Goal: Task Accomplishment & Management: Use online tool/utility

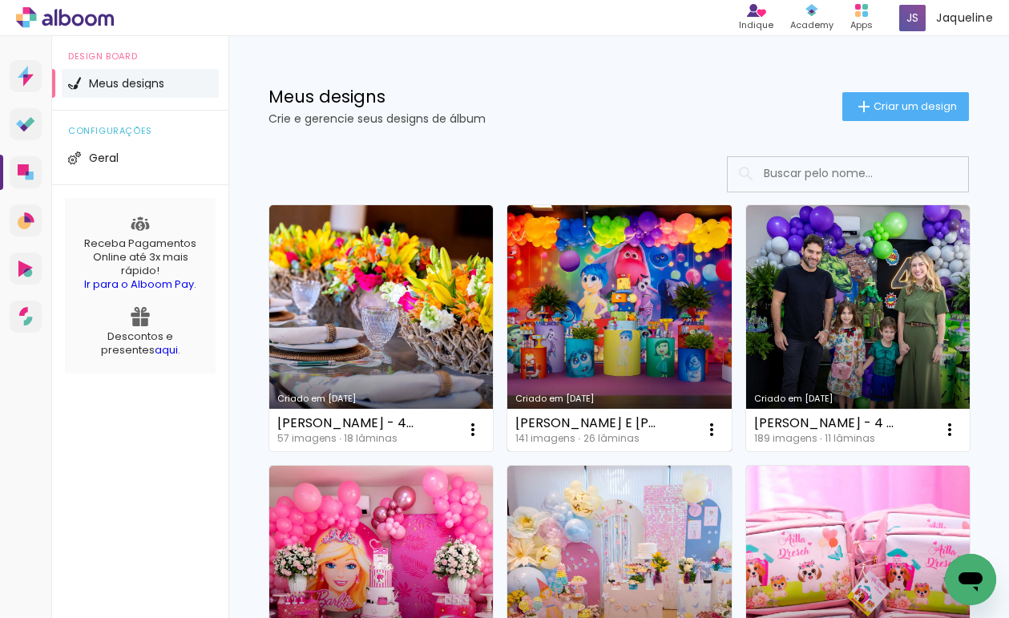
click at [610, 335] on link "Criado em [DATE]" at bounding box center [620, 328] width 224 height 246
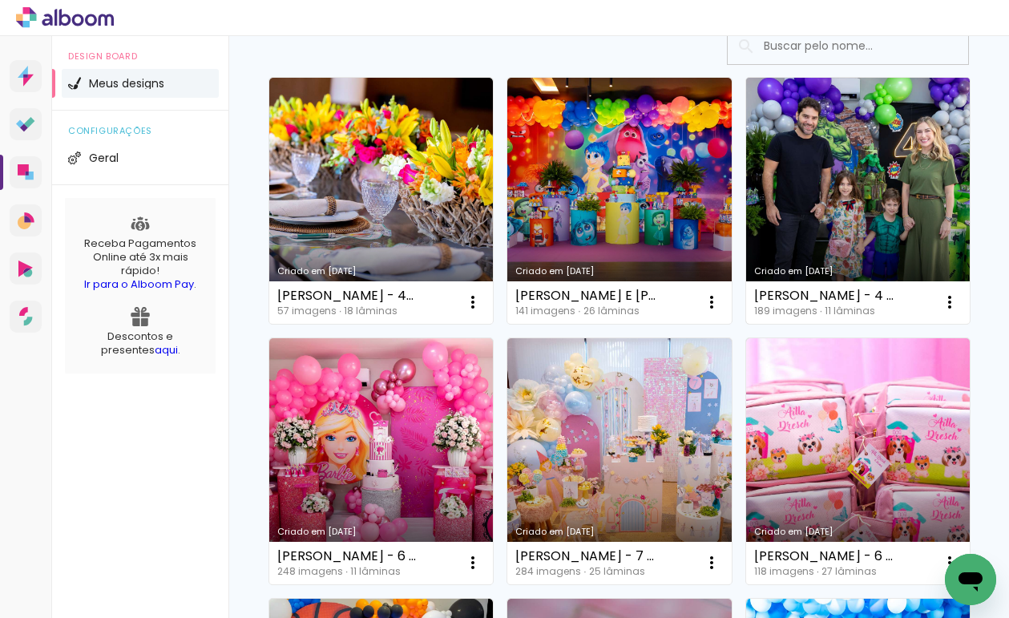
scroll to position [292, 0]
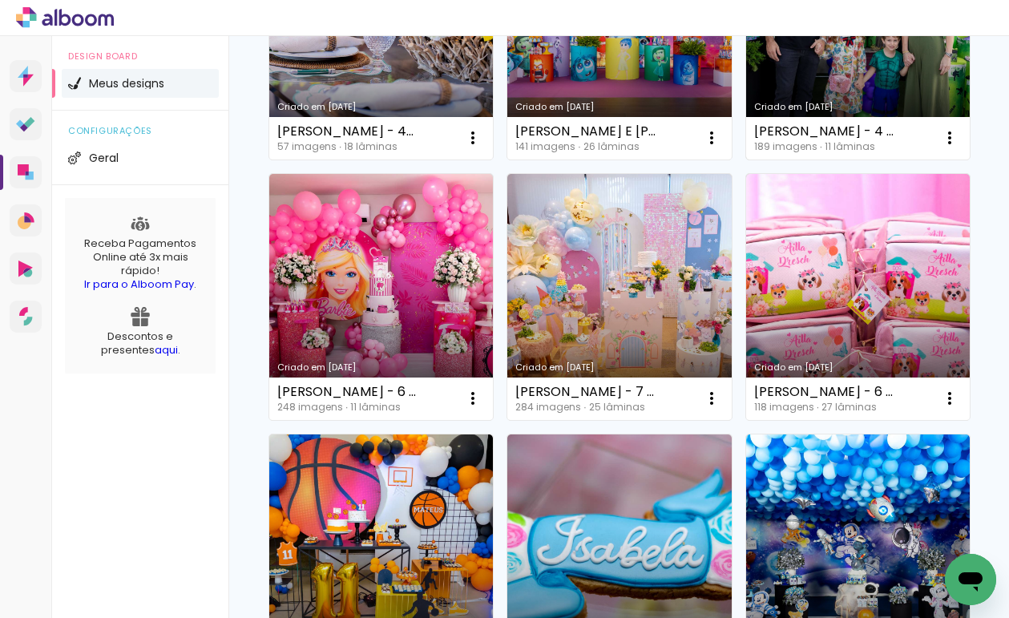
click at [746, 160] on link "Criado em [DATE]" at bounding box center [858, 36] width 224 height 246
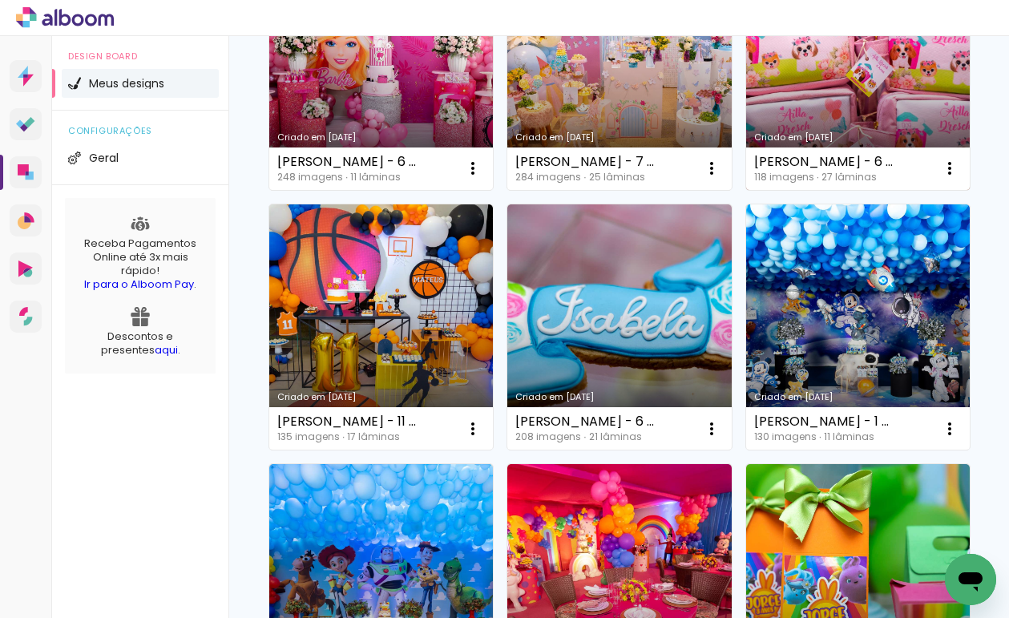
scroll to position [329, 0]
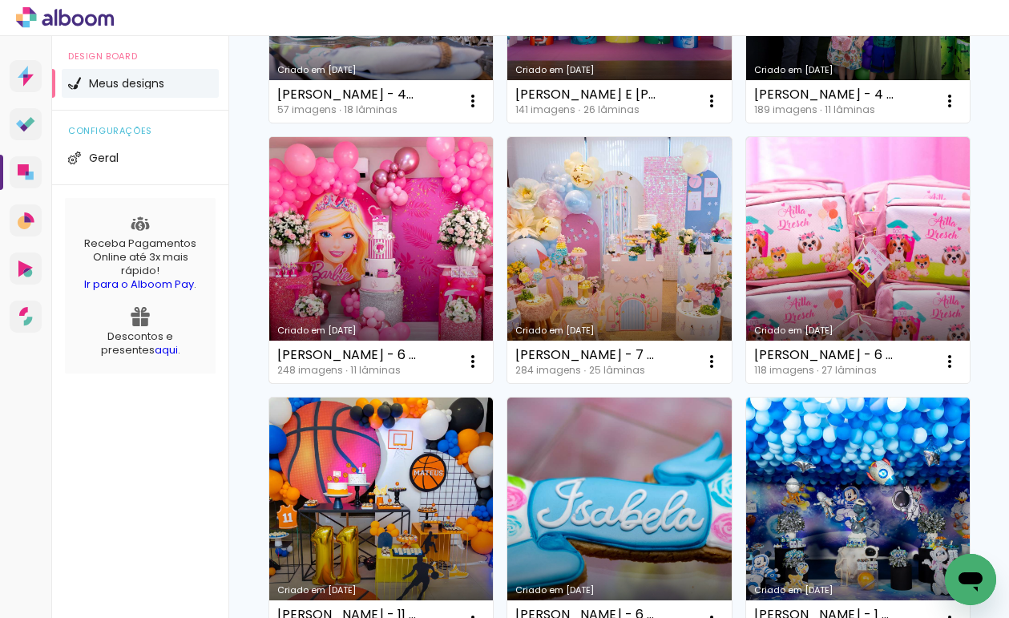
click at [493, 258] on link "Criado em [DATE]" at bounding box center [381, 260] width 224 height 246
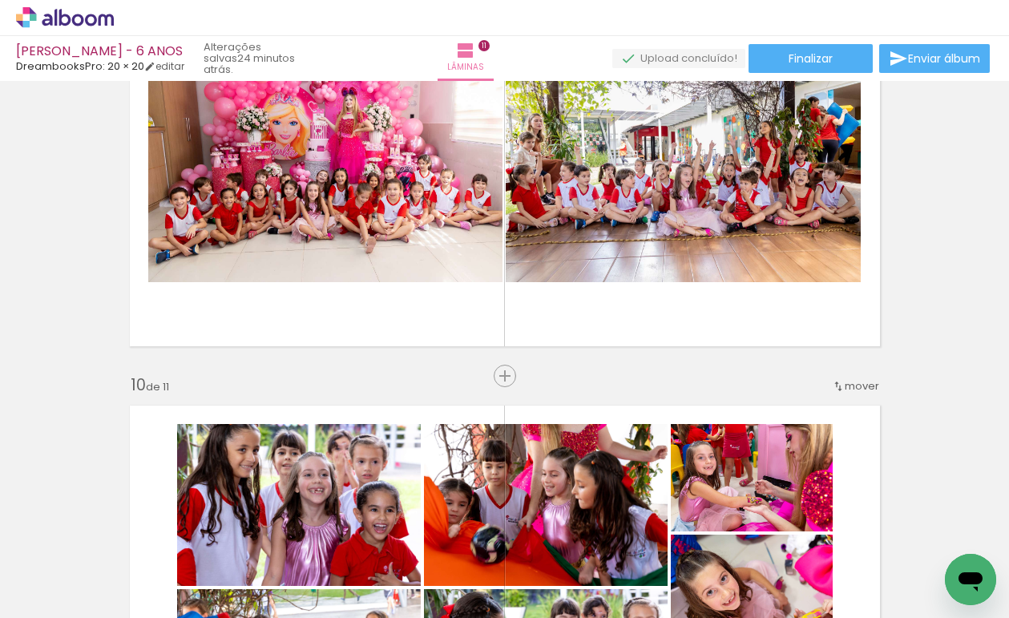
scroll to position [3315, 0]
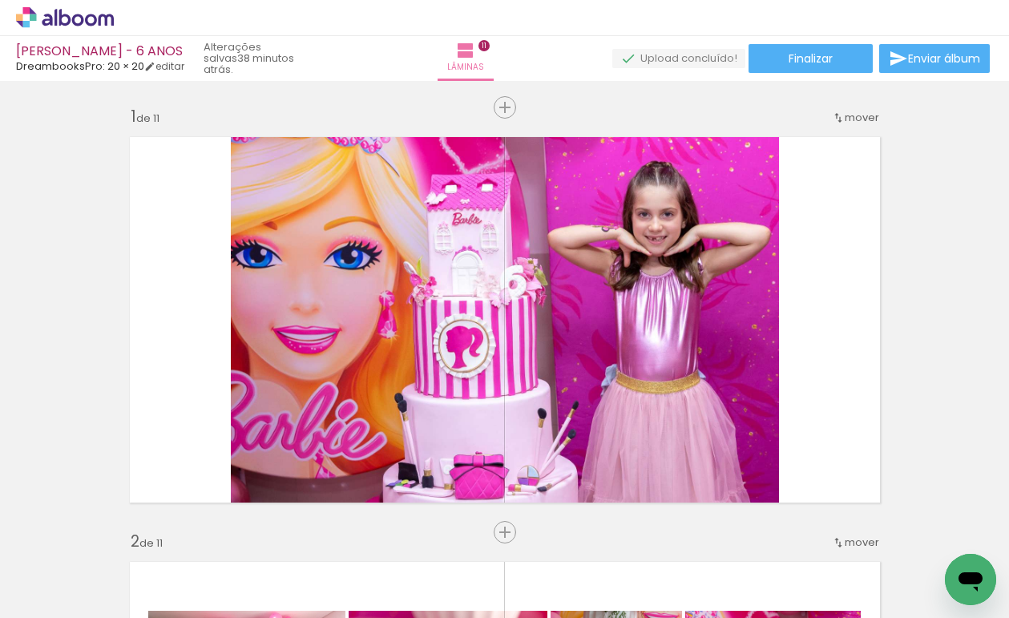
scroll to position [3482, 0]
